Goal: Information Seeking & Learning: Learn about a topic

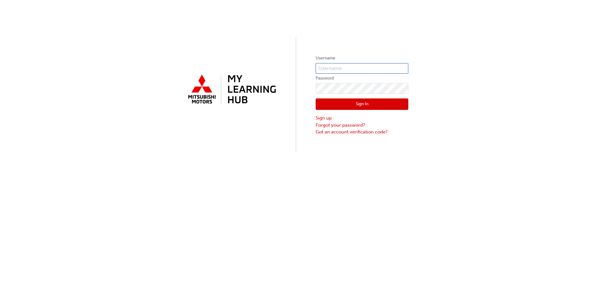
type input "[PERSON_NAME][EMAIL_ADDRESS][DOMAIN_NAME]"
click at [295, 4] on div "Username [PERSON_NAME][EMAIL_ADDRESS][DOMAIN_NAME] Password Sign In Sign up For…" at bounding box center [296, 75] width 593 height 151
click at [343, 106] on button "Sign In" at bounding box center [362, 104] width 93 height 12
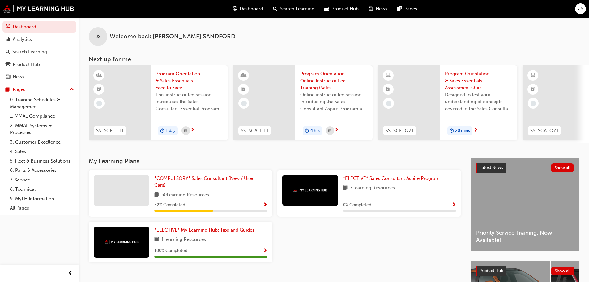
click at [249, 6] on span "Dashboard" at bounding box center [251, 8] width 23 height 7
click at [248, 7] on span "Dashboard" at bounding box center [251, 8] width 23 height 7
click at [166, 177] on link "*COMPULSORY* Sales Consultant (New / Used Cars)" at bounding box center [210, 182] width 113 height 14
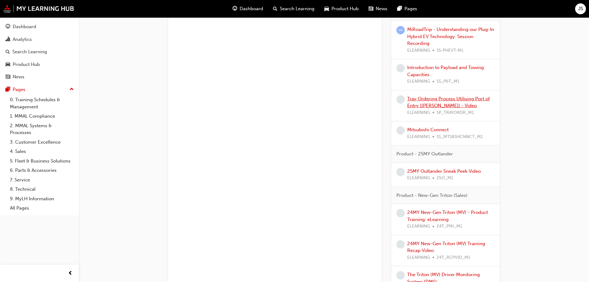
scroll to position [587, 0]
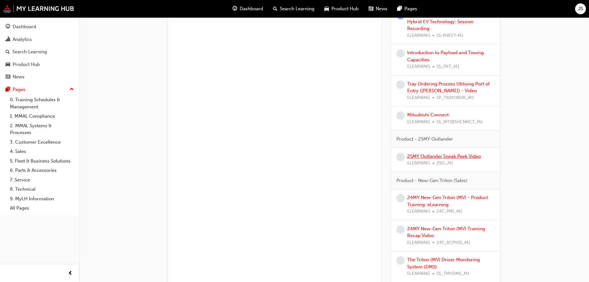
click at [426, 156] on link "25MY Outlander Sneak Peek Video" at bounding box center [444, 156] width 74 height 6
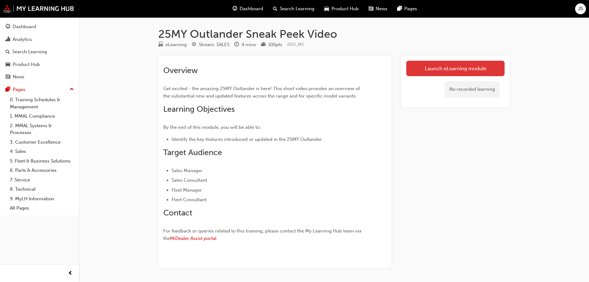
click at [453, 67] on link "Launch eLearning module" at bounding box center [455, 68] width 98 height 15
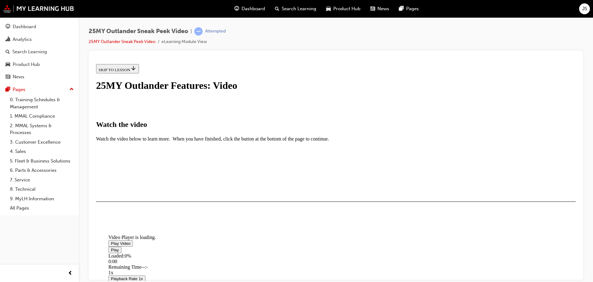
scroll to position [62, 0]
click at [111, 240] on span "Video player" at bounding box center [111, 242] width 0 height 5
click at [156, 222] on div "I HAVE WATCHED THIS VIDEO" at bounding box center [128, 219] width 58 height 5
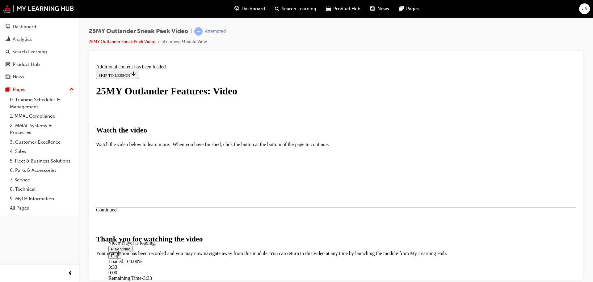
scroll to position [196, 0]
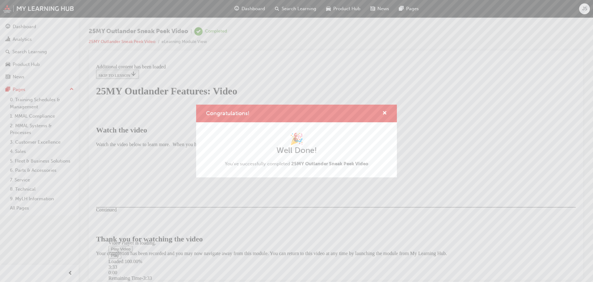
click at [411, 236] on div "Congratulations! 🎉 Well Done! You've successfully completed 25MY Outlander Snea…" at bounding box center [296, 141] width 593 height 282
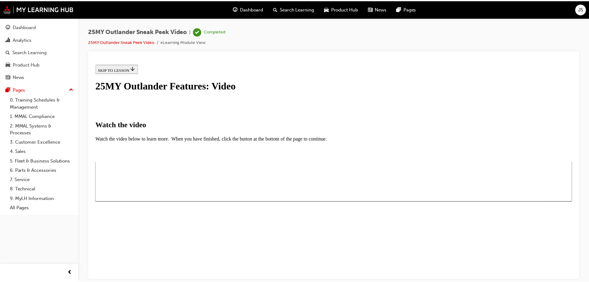
scroll to position [0, 0]
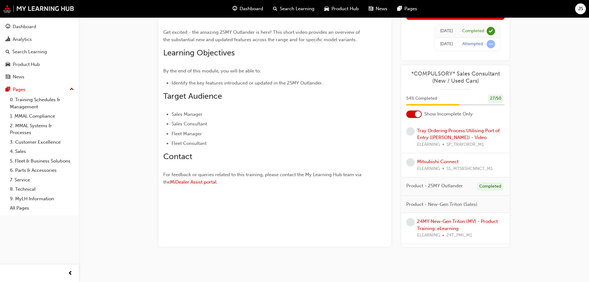
scroll to position [587, 0]
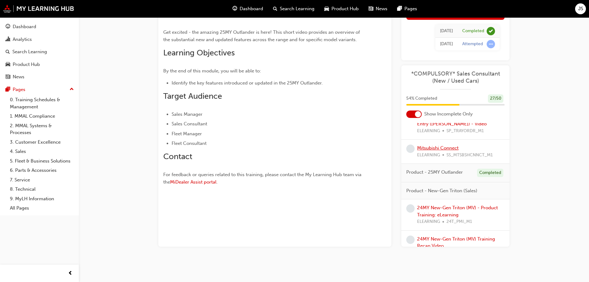
click at [432, 147] on link "Mitsubishi Connect" at bounding box center [437, 148] width 41 height 6
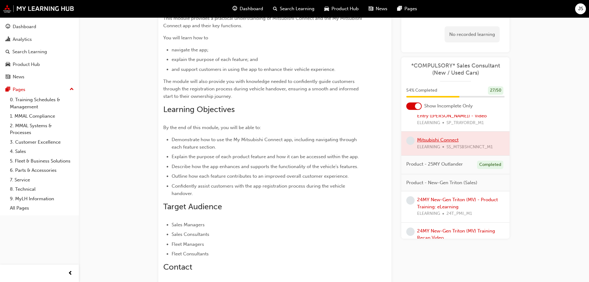
scroll to position [56, 0]
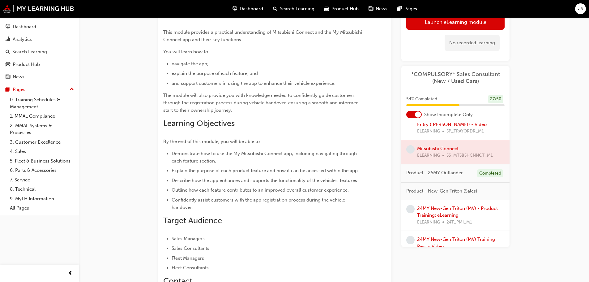
click at [448, 147] on div at bounding box center [455, 152] width 108 height 24
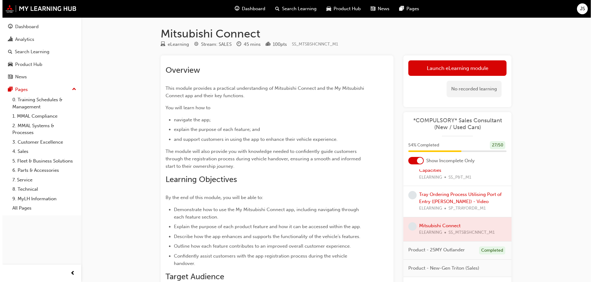
scroll to position [0, 0]
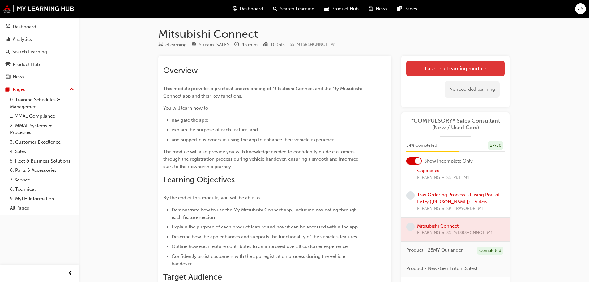
click at [444, 68] on link "Launch eLearning module" at bounding box center [455, 68] width 98 height 15
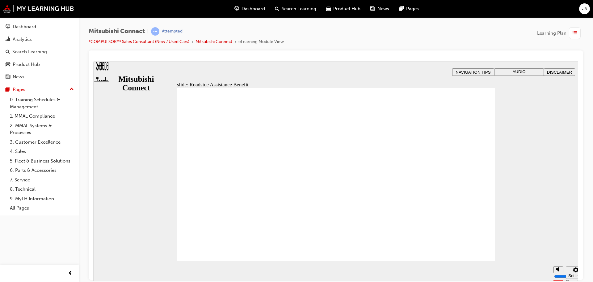
checkbox input "true"
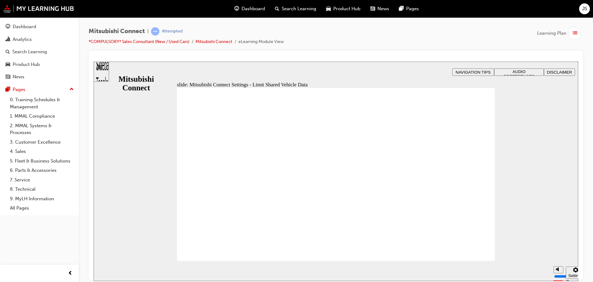
radio input "true"
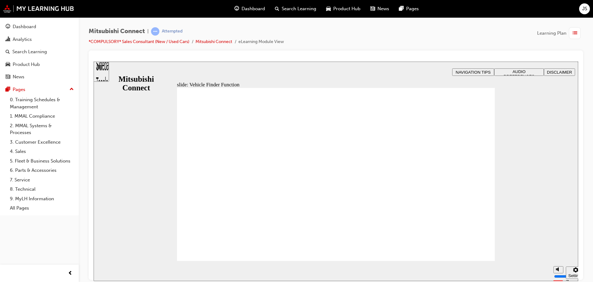
checkbox input "true"
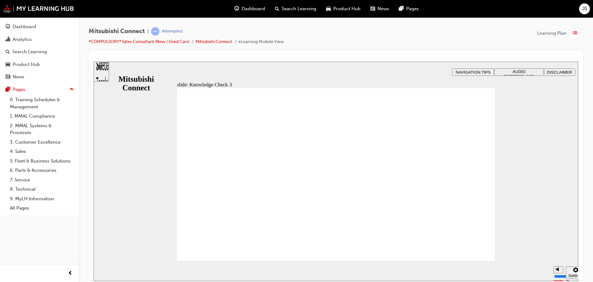
checkbox input "true"
checkbox input "false"
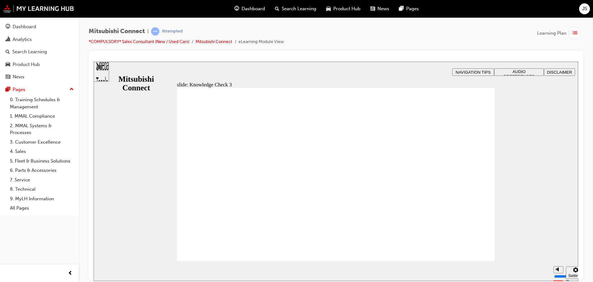
checkbox input "false"
checkbox input "true"
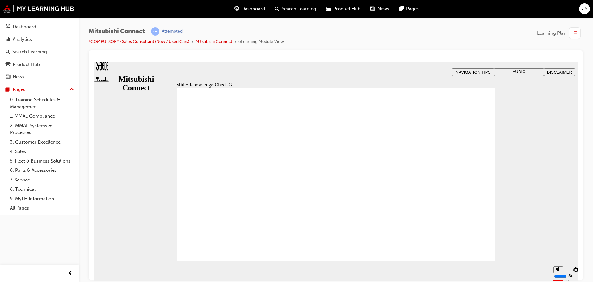
checkbox input "true"
checkbox input "false"
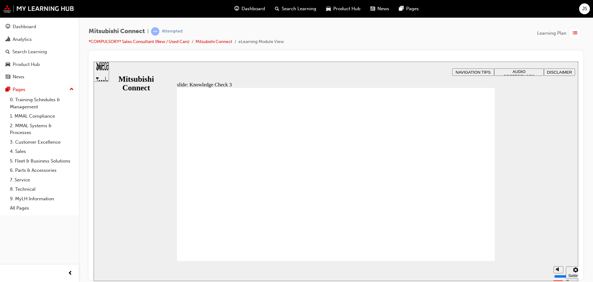
checkbox input "false"
checkbox input "true"
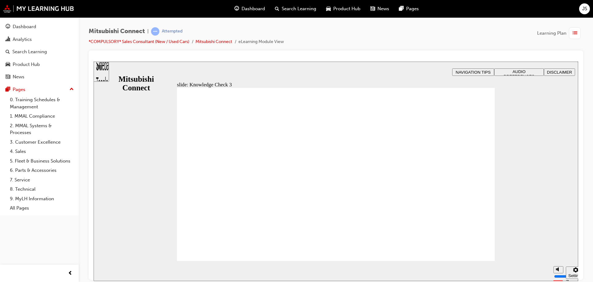
checkbox input "true"
